Goal: Task Accomplishment & Management: Use online tool/utility

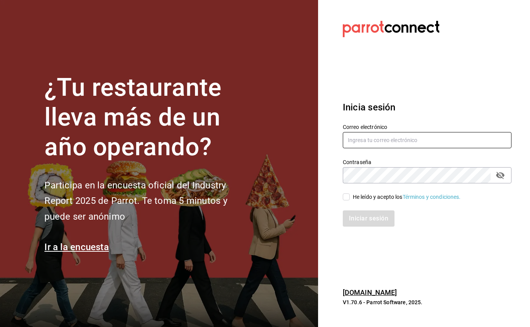
click at [404, 148] on input "text" at bounding box center [427, 140] width 169 height 16
type input "[PERSON_NAME][EMAIL_ADDRESS][PERSON_NAME][DOMAIN_NAME]"
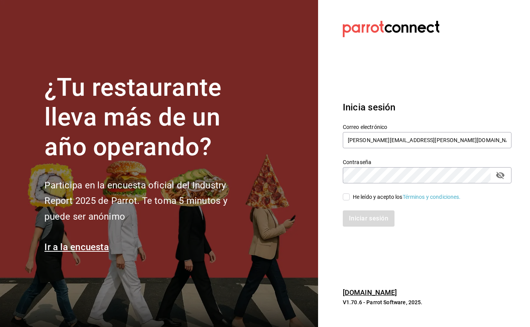
click at [355, 201] on div "He leído y acepto los Términos y condiciones." at bounding box center [407, 197] width 108 height 8
click at [350, 200] on input "He leído y acepto los Términos y condiciones." at bounding box center [346, 196] width 7 height 7
checkbox input "true"
click at [366, 227] on button "Iniciar sesión" at bounding box center [369, 218] width 52 height 16
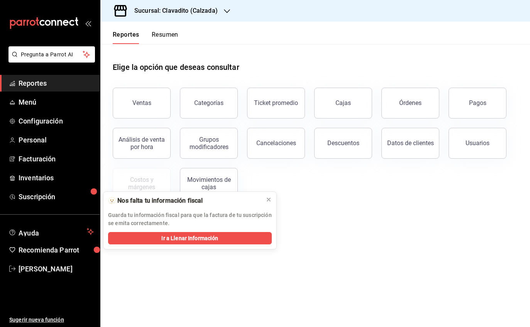
click at [208, 13] on h3 "Sucursal: Clavadito (Calzada)" at bounding box center [173, 10] width 90 height 9
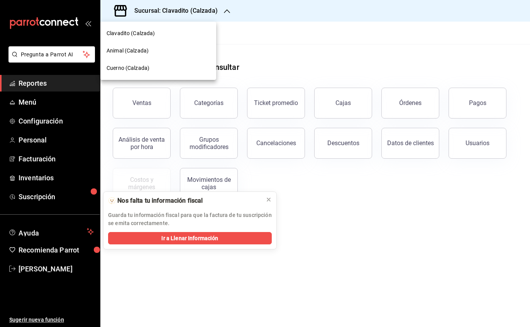
click at [146, 49] on span "Animal (Calzada)" at bounding box center [128, 51] width 42 height 8
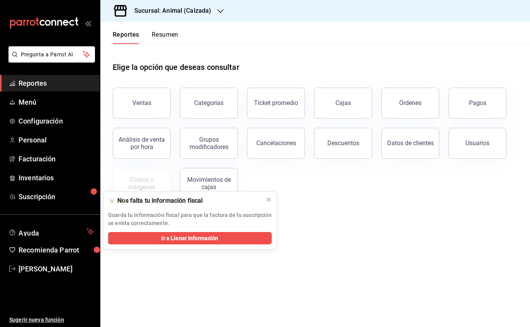
click at [272, 200] on button at bounding box center [268, 199] width 12 height 12
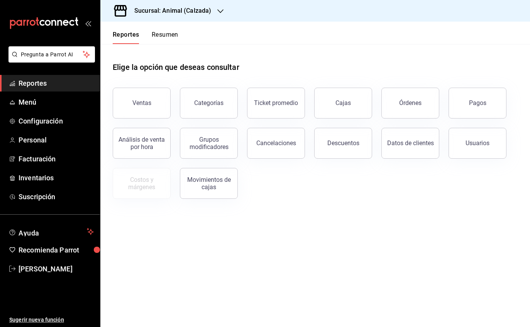
click at [149, 101] on div "Ventas" at bounding box center [141, 102] width 19 height 7
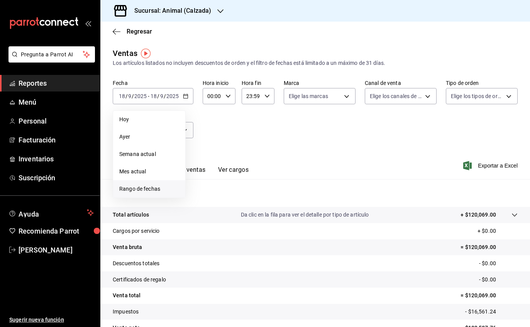
click at [156, 187] on span "Rango de fechas" at bounding box center [149, 189] width 60 height 8
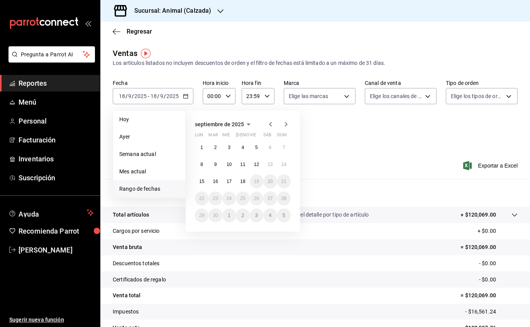
click at [273, 126] on icon "button" at bounding box center [270, 124] width 9 height 9
click at [206, 197] on button "18" at bounding box center [202, 198] width 14 height 14
click at [288, 202] on button "24" at bounding box center [284, 198] width 14 height 14
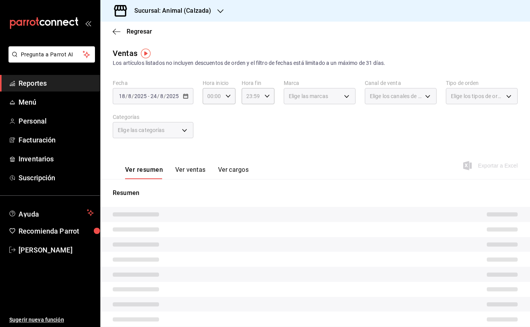
click at [229, 96] on \(Stroke\) "button" at bounding box center [228, 96] width 5 height 3
click at [213, 158] on button "05" at bounding box center [211, 158] width 14 height 15
type input "05:00"
click at [268, 98] on div at bounding box center [265, 163] width 530 height 327
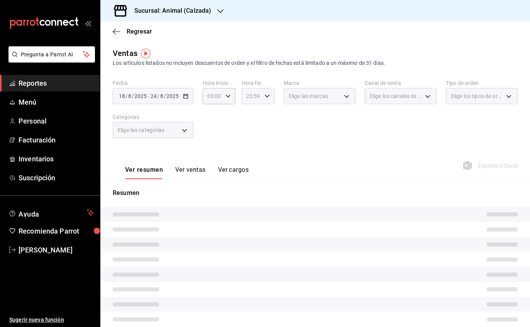
click at [268, 98] on icon "button" at bounding box center [266, 95] width 5 height 5
click at [251, 126] on span "05" at bounding box center [249, 123] width 4 height 6
type input "05:59"
click at [251, 126] on span "05" at bounding box center [249, 123] width 4 height 6
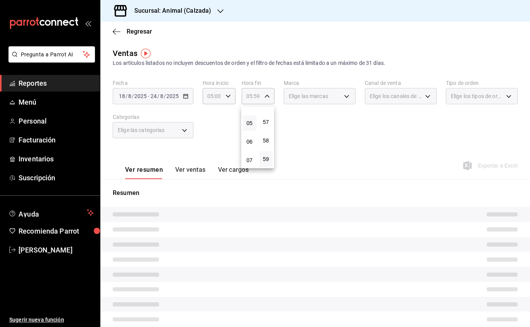
click at [259, 99] on div at bounding box center [265, 163] width 530 height 327
click at [340, 102] on div "Elige las marcas" at bounding box center [320, 96] width 72 height 16
click at [346, 102] on div "Elige las marcas" at bounding box center [320, 96] width 72 height 16
click at [345, 100] on div "Elige las marcas" at bounding box center [320, 96] width 72 height 16
click at [144, 58] on img "button" at bounding box center [146, 54] width 10 height 10
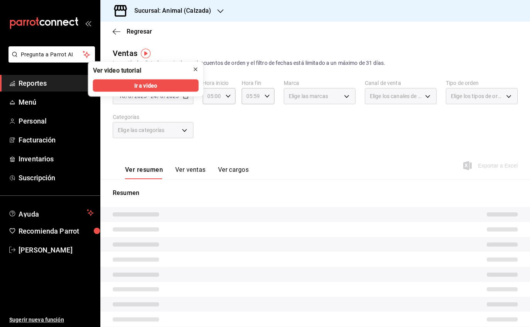
click at [196, 69] on icon "close" at bounding box center [196, 69] width 6 height 6
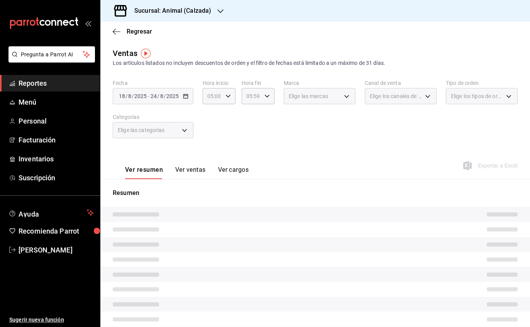
click at [293, 47] on div "Ventas Los artículos listados no incluyen descuentos de orden y el filtro de fe…" at bounding box center [315, 57] width 405 height 20
click at [238, 137] on div "Fecha 2025-08-18 18 / 8 / 2025 - 2025-08-24 24 / 8 / 2025 Hora inicio 05:00 Hor…" at bounding box center [315, 114] width 405 height 68
click at [184, 129] on div "Elige las categorías" at bounding box center [153, 130] width 81 height 16
click at [189, 129] on div "Elige las categorías" at bounding box center [153, 130] width 81 height 16
click at [410, 97] on span "Elige los canales de venta" at bounding box center [396, 96] width 52 height 8
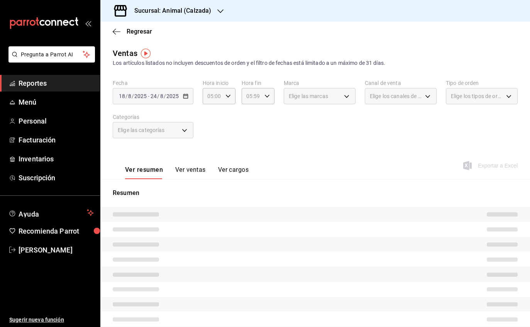
click at [188, 95] on div "2025-08-18 18 / 8 / 2025 - 2025-08-24 24 / 8 / 2025" at bounding box center [153, 96] width 81 height 16
click at [191, 63] on div "Los artículos listados no incluyen descuentos de orden y el filtro de fechas es…" at bounding box center [315, 63] width 405 height 8
click at [113, 37] on div "Regresar" at bounding box center [315, 32] width 430 height 20
click at [122, 30] on span "Regresar" at bounding box center [132, 31] width 39 height 7
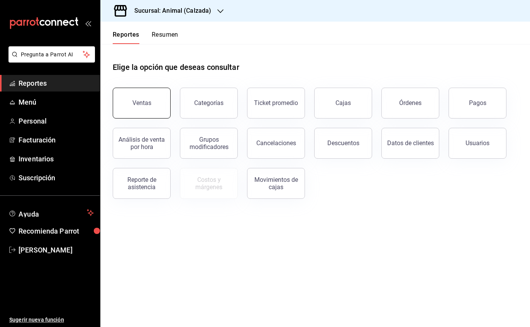
click at [149, 102] on div "Ventas" at bounding box center [141, 102] width 19 height 7
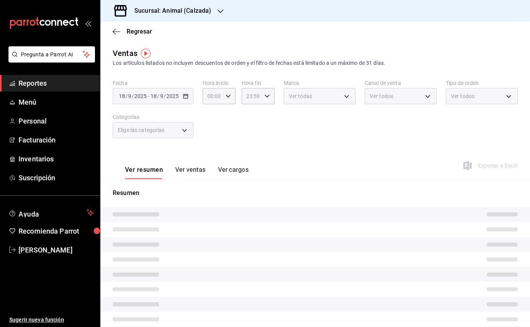
click at [190, 95] on div "2025-09-18 18 / 9 / 2025 - 2025-09-18 18 / 9 / 2025" at bounding box center [153, 96] width 81 height 16
click at [179, 95] on div "2025-09-18 18 / 9 / 2025" at bounding box center [164, 96] width 30 height 6
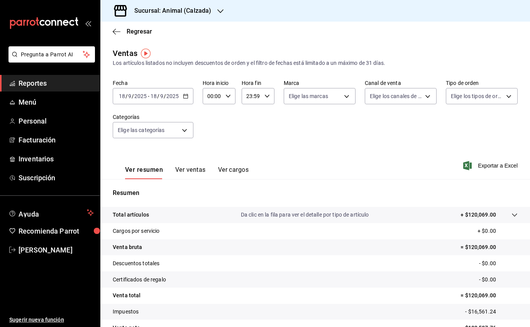
click at [168, 95] on input "2025" at bounding box center [172, 96] width 13 height 6
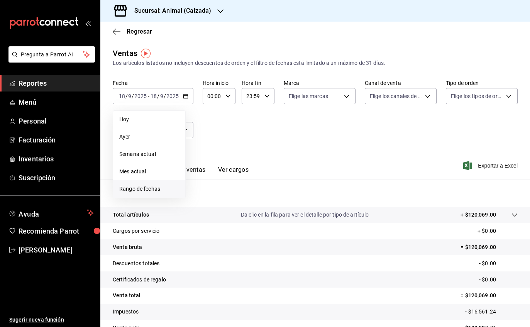
click at [152, 185] on span "Rango de fechas" at bounding box center [149, 189] width 60 height 8
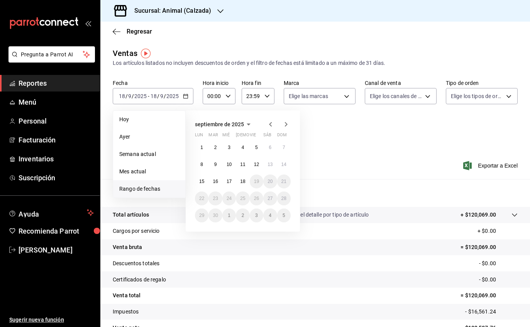
click at [271, 125] on icon "button" at bounding box center [270, 124] width 9 height 9
click at [206, 196] on button "18" at bounding box center [202, 198] width 14 height 14
click at [286, 199] on abbr "24" at bounding box center [283, 198] width 5 height 5
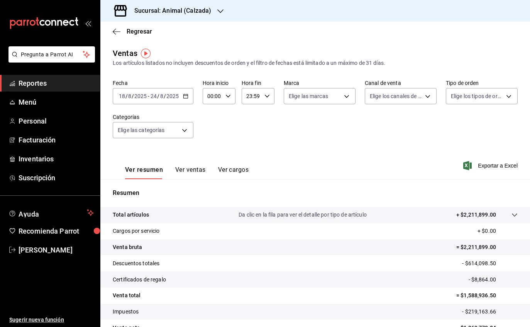
click at [225, 90] on div "00:00 Hora inicio" at bounding box center [219, 96] width 33 height 16
click at [213, 157] on span "05" at bounding box center [210, 154] width 4 height 6
type input "05:00"
click at [259, 100] on div at bounding box center [265, 163] width 530 height 327
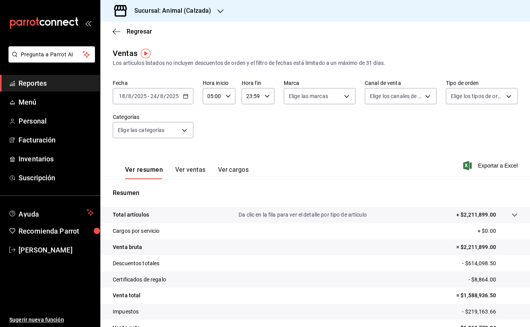
click at [261, 96] on input "23:59" at bounding box center [252, 95] width 20 height 15
click at [251, 144] on span "05" at bounding box center [249, 141] width 4 height 6
type input "05:59"
click at [374, 131] on div at bounding box center [265, 163] width 530 height 327
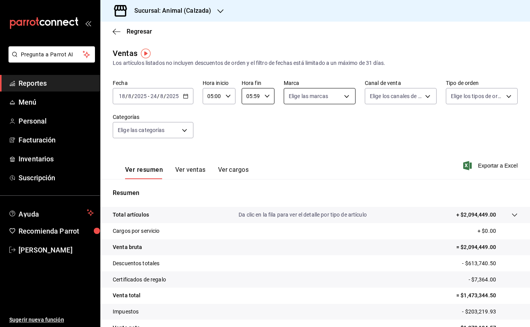
click at [352, 90] on body "Pregunta a Parrot AI Reportes Menú Personal Facturación Inventarios Suscripción…" at bounding box center [265, 163] width 530 height 327
click at [294, 151] on input "checkbox" at bounding box center [291, 152] width 7 height 7
checkbox input "true"
type input "e26472f3-9262-489d-bcba-4c6b034529c7"
checkbox input "true"
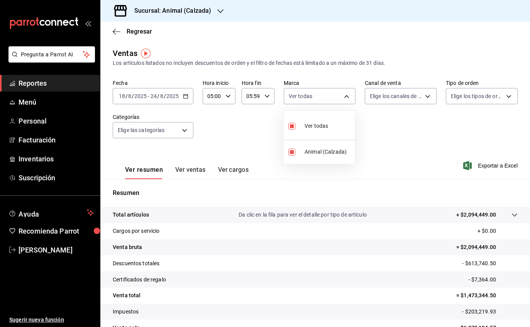
click at [420, 97] on div at bounding box center [265, 163] width 530 height 327
click at [427, 102] on body "Pregunta a Parrot AI Reportes Menú Personal Facturación Inventarios Suscripción…" at bounding box center [265, 163] width 530 height 327
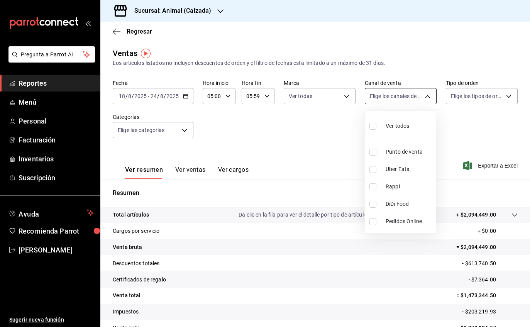
click at [375, 125] on input "checkbox" at bounding box center [372, 126] width 7 height 7
checkbox input "true"
type input "PARROT,UBER_EATS,RAPPI,DIDI_FOOD,ONLINE"
checkbox input "true"
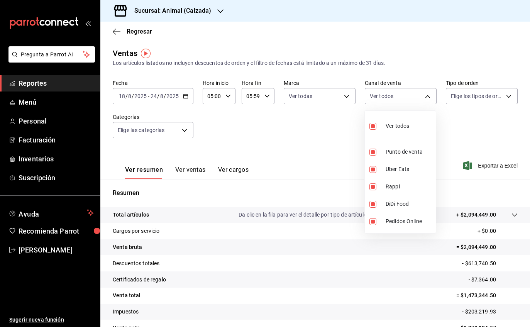
checkbox input "true"
click at [176, 100] on div at bounding box center [265, 163] width 530 height 327
click at [183, 97] on icon "button" at bounding box center [185, 95] width 5 height 5
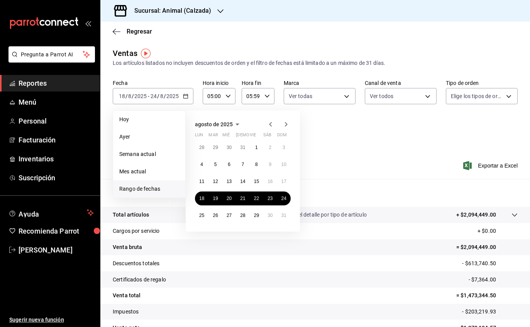
click at [201, 217] on abbr "25" at bounding box center [201, 215] width 5 height 5
click at [204, 209] on button "25" at bounding box center [202, 215] width 14 height 14
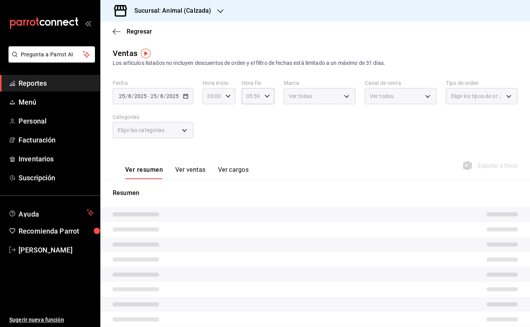
click at [230, 93] on div "05:00 Hora inicio" at bounding box center [219, 96] width 33 height 16
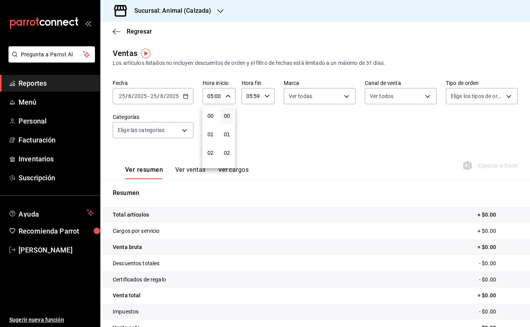
scroll to position [97, 0]
click at [182, 95] on div at bounding box center [265, 163] width 530 height 327
click at [146, 99] on input "2025" at bounding box center [140, 96] width 13 height 6
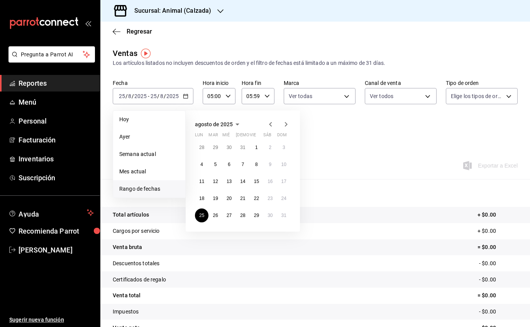
click at [203, 200] on abbr "18" at bounding box center [201, 198] width 5 height 5
click at [204, 213] on abbr "25" at bounding box center [201, 215] width 5 height 5
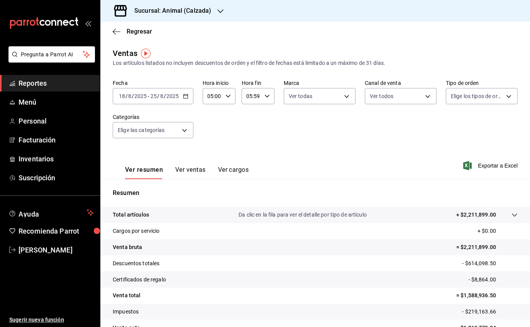
click at [491, 166] on span "Exportar a Excel" at bounding box center [491, 165] width 53 height 9
click at [121, 31] on span "Regresar" at bounding box center [132, 31] width 39 height 7
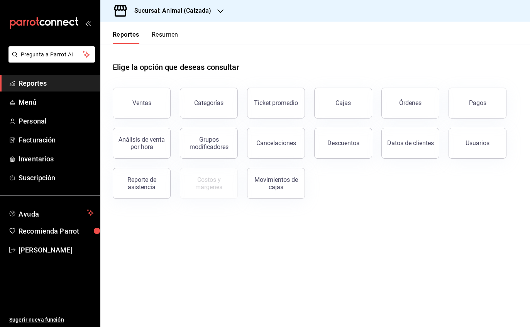
click at [244, 238] on main "Elige la opción que deseas consultar Ventas Categorías Ticket promedio Cajas Ór…" at bounding box center [315, 185] width 430 height 283
click at [216, 103] on div "Categorías" at bounding box center [208, 102] width 29 height 7
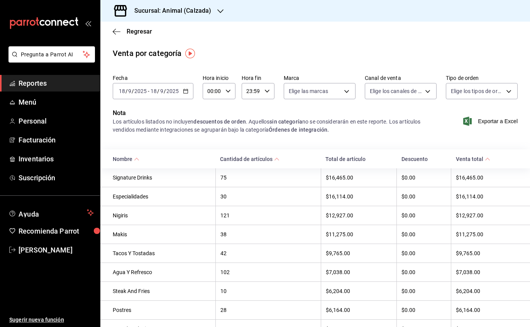
click at [186, 90] on icon "button" at bounding box center [185, 90] width 5 height 5
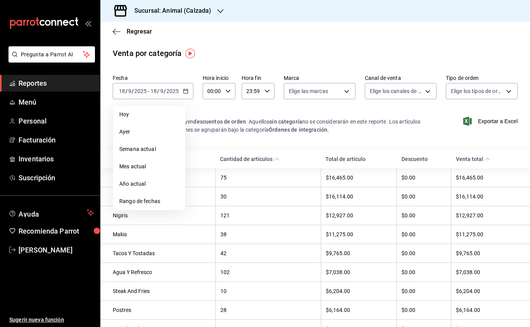
click at [267, 248] on th "42" at bounding box center [267, 253] width 105 height 19
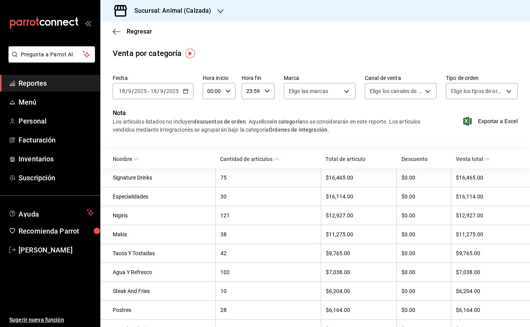
click at [187, 93] on icon "button" at bounding box center [185, 90] width 5 height 5
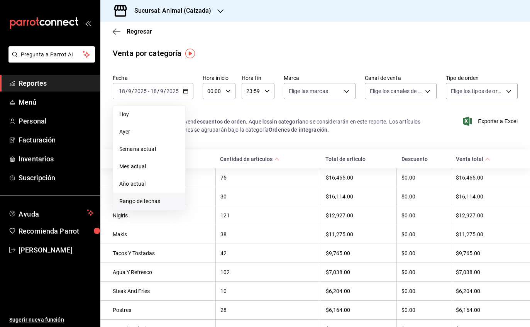
click at [148, 203] on span "Rango de fechas" at bounding box center [149, 201] width 60 height 8
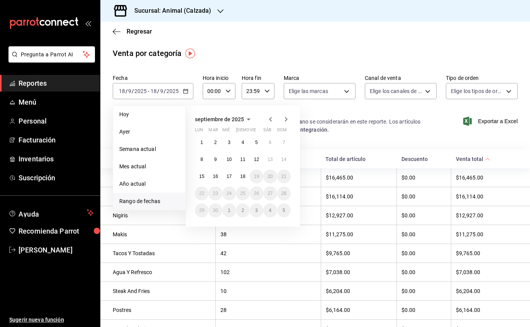
click at [271, 123] on icon "button" at bounding box center [270, 119] width 9 height 9
click at [203, 195] on abbr "18" at bounding box center [201, 193] width 5 height 5
click at [200, 211] on abbr "25" at bounding box center [201, 210] width 5 height 5
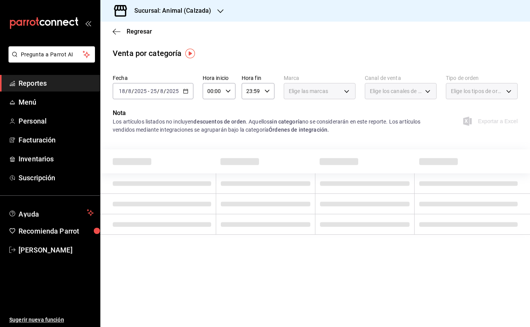
click at [221, 95] on input "00:00" at bounding box center [213, 90] width 20 height 15
click at [212, 103] on span "05" at bounding box center [210, 100] width 4 height 6
type input "05:00"
click at [209, 103] on span "05" at bounding box center [210, 100] width 4 height 6
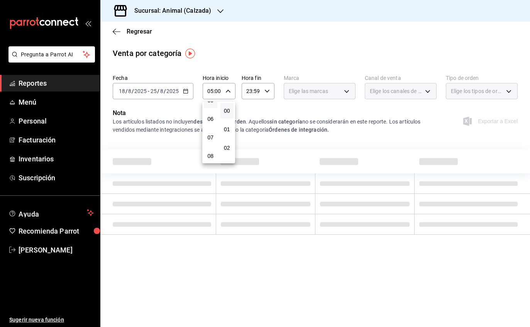
click at [264, 87] on div at bounding box center [265, 163] width 530 height 327
click at [327, 266] on main "Regresar Venta por categoría Fecha 2025-08-18 18 / 8 / 2025 - 2025-08-25 25 / 8…" at bounding box center [315, 174] width 430 height 305
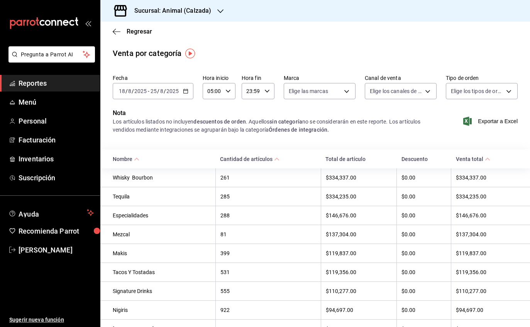
click at [259, 89] on input "23:59" at bounding box center [252, 90] width 20 height 15
click at [249, 151] on span "05" at bounding box center [249, 148] width 4 height 6
type input "05:59"
click at [350, 52] on div at bounding box center [265, 163] width 530 height 327
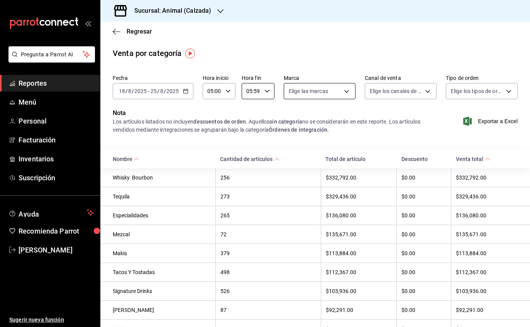
click at [333, 91] on body "Pregunta a Parrot AI Reportes Menú Personal Facturación Inventarios Suscripción…" at bounding box center [265, 163] width 530 height 327
click at [298, 118] on label at bounding box center [293, 120] width 10 height 11
click at [295, 118] on input "checkbox" at bounding box center [291, 121] width 7 height 7
checkbox input "false"
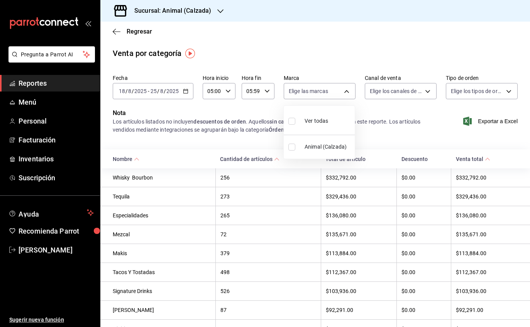
click at [417, 95] on div at bounding box center [265, 163] width 530 height 327
click at [313, 86] on body "Pregunta a Parrot AI Reportes Menú Personal Facturación Inventarios Suscripción…" at bounding box center [265, 163] width 530 height 327
click at [307, 116] on div "Ver todas" at bounding box center [308, 120] width 40 height 17
type input "e26472f3-9262-489d-bcba-4c6b034529c7"
checkbox input "true"
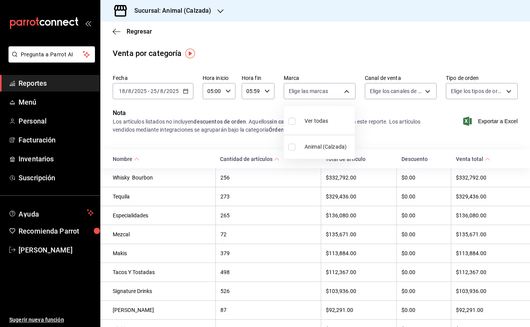
checkbox input "true"
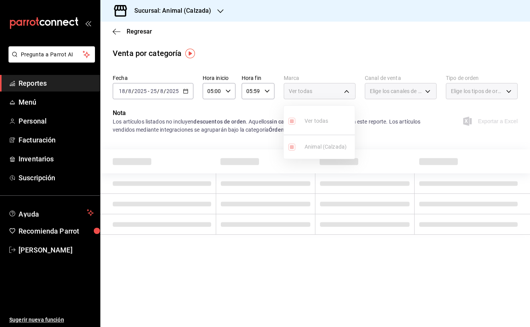
click at [290, 128] on ul "Ver todas Animal (Calzada)" at bounding box center [319, 132] width 71 height 53
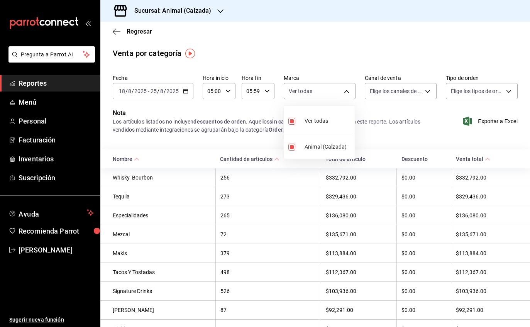
click at [370, 58] on div at bounding box center [265, 163] width 530 height 327
click at [419, 89] on body "Pregunta a Parrot AI Reportes Menú Personal Facturación Inventarios Suscripción…" at bounding box center [265, 163] width 530 height 327
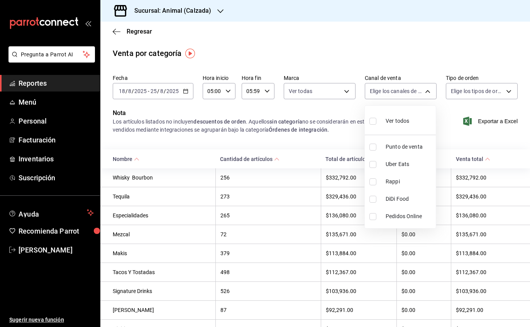
click at [392, 123] on span "Ver todos" at bounding box center [398, 121] width 24 height 8
type input "PARROT,UBER_EATS,RAPPI,DIDI_FOOD,ONLINE"
checkbox input "true"
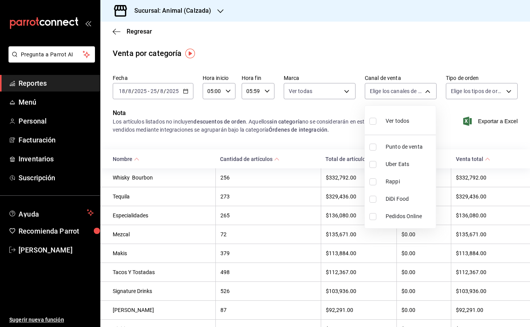
checkbox input "true"
click at [499, 61] on div at bounding box center [265, 163] width 530 height 327
click at [493, 121] on span "Exportar a Excel" at bounding box center [491, 121] width 53 height 9
